Goal: Check status: Check status

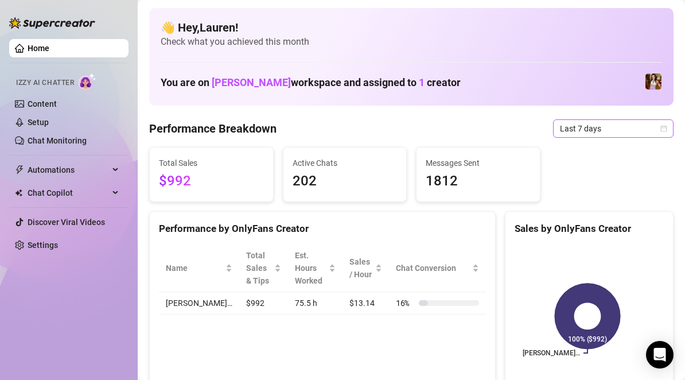
click at [563, 127] on span "Last 7 days" at bounding box center [613, 128] width 107 height 17
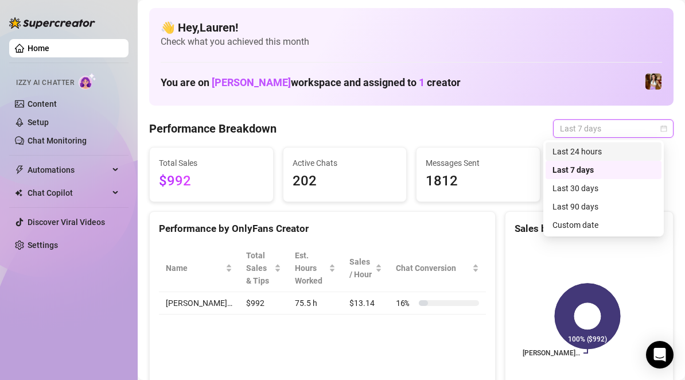
click at [563, 149] on div "Last 24 hours" at bounding box center [603, 151] width 102 height 13
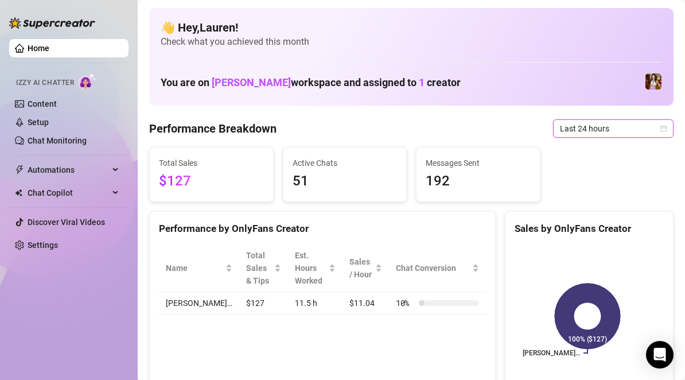
click at [619, 135] on span "Last 24 hours" at bounding box center [613, 128] width 107 height 17
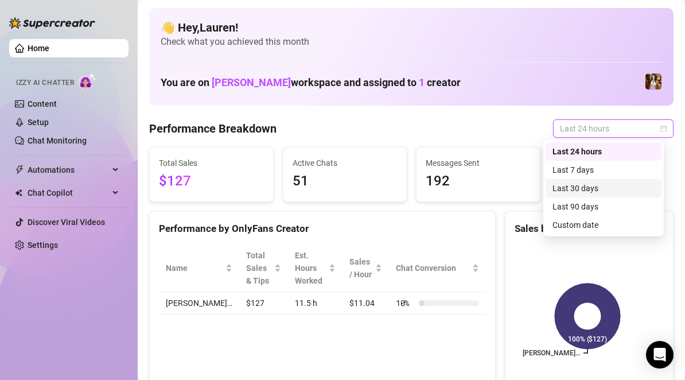
click at [611, 186] on div "Last 30 days" at bounding box center [603, 188] width 102 height 13
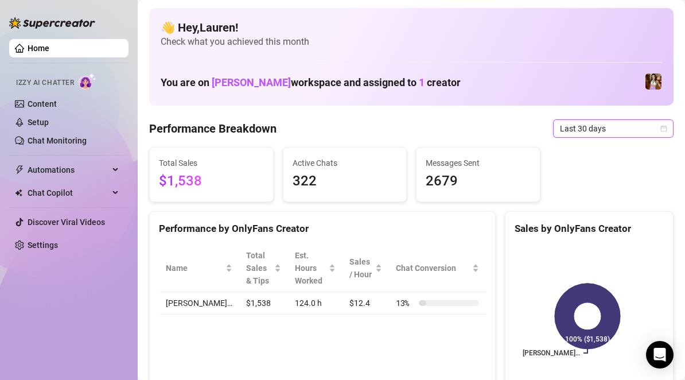
click at [659, 127] on div "Last 30 days" at bounding box center [613, 128] width 120 height 18
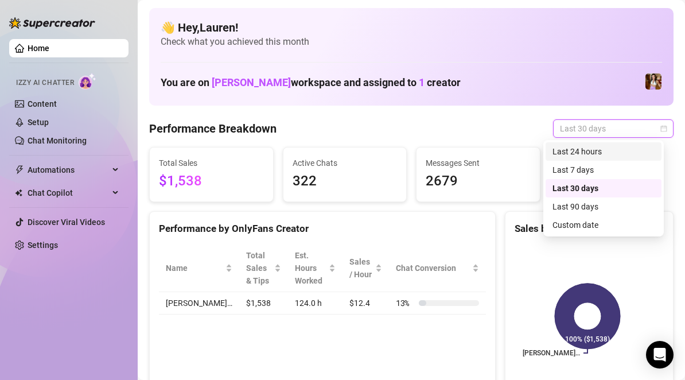
click at [642, 147] on div "Last 24 hours" at bounding box center [603, 151] width 102 height 13
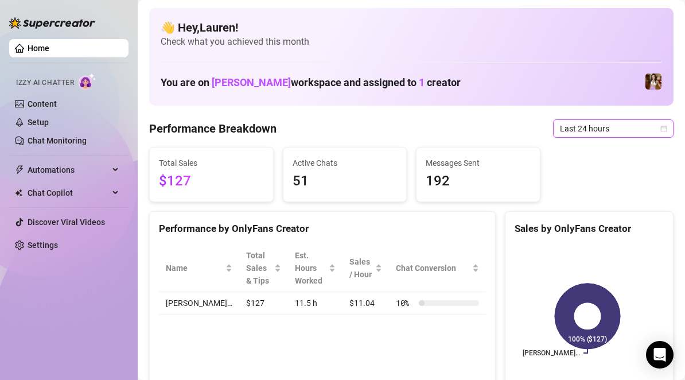
click at [650, 131] on span "Last 24 hours" at bounding box center [613, 128] width 107 height 17
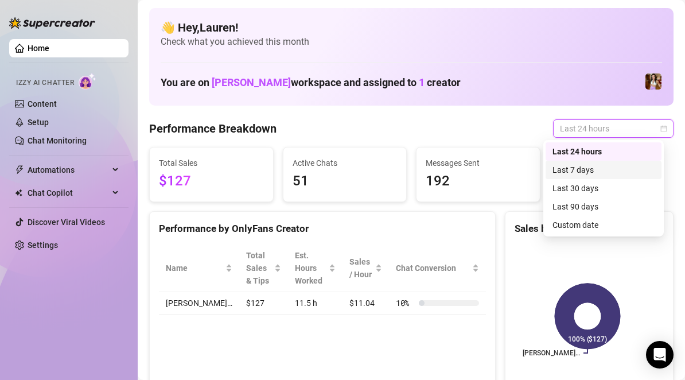
click at [639, 170] on div "Last 7 days" at bounding box center [603, 169] width 102 height 13
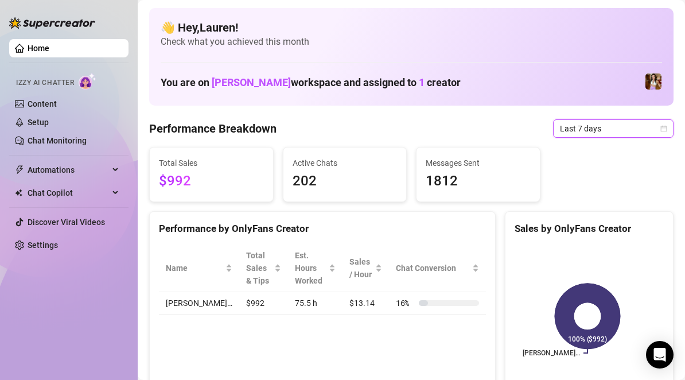
click at [661, 128] on icon "calendar" at bounding box center [664, 128] width 6 height 6
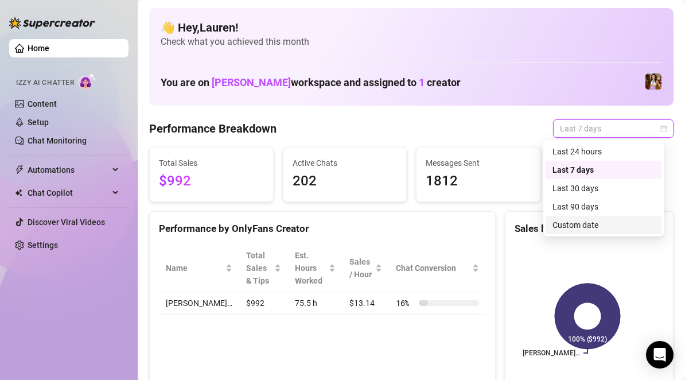
click at [612, 224] on div "Custom date" at bounding box center [603, 225] width 102 height 13
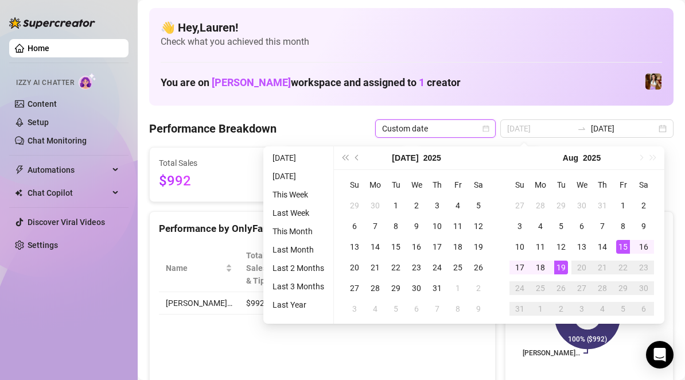
type input "[DATE]"
click at [621, 250] on div "15" at bounding box center [623, 247] width 14 height 14
type input "[DATE]"
click at [563, 272] on div "19" at bounding box center [561, 267] width 14 height 14
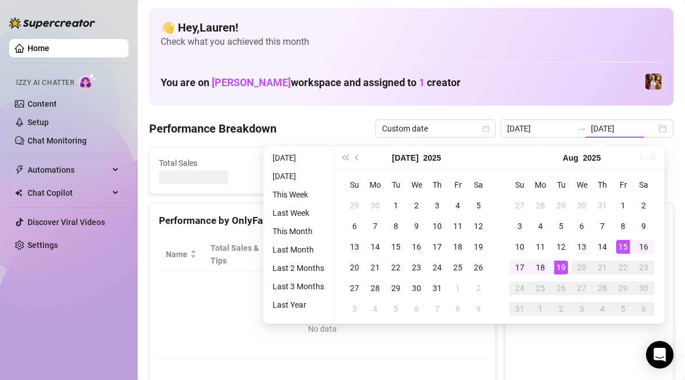
type input "[DATE]"
